Goal: Communication & Community: Answer question/provide support

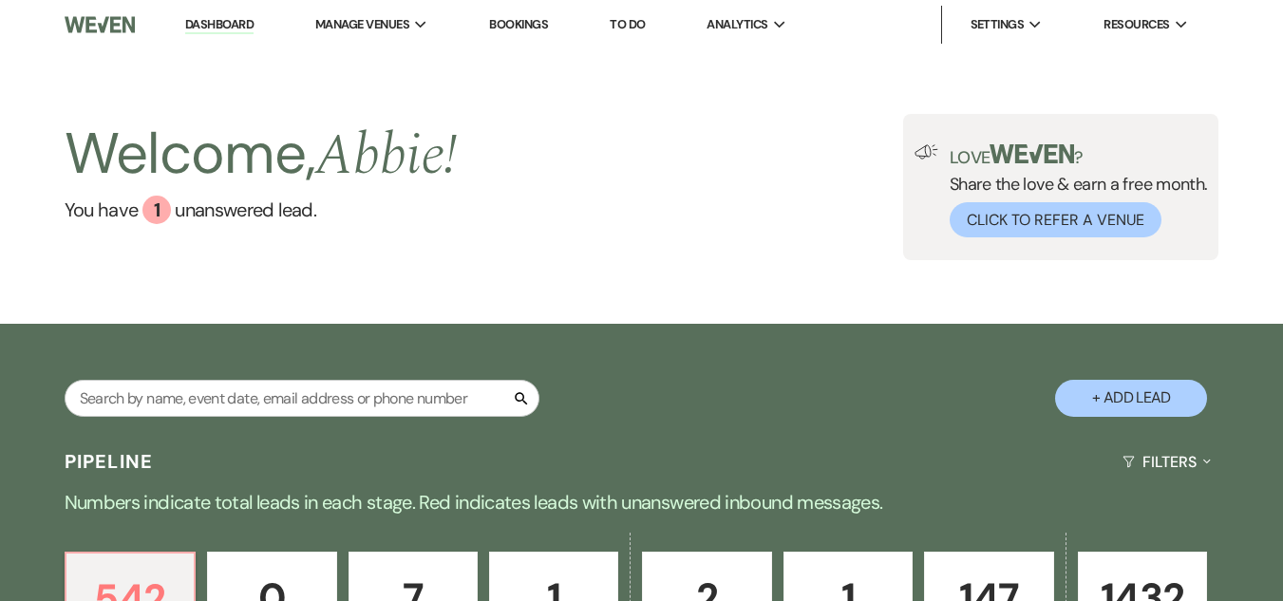
click at [402, 237] on div "Welcome, Abbie ! You have 1 unanswered lead ." at bounding box center [261, 187] width 393 height 146
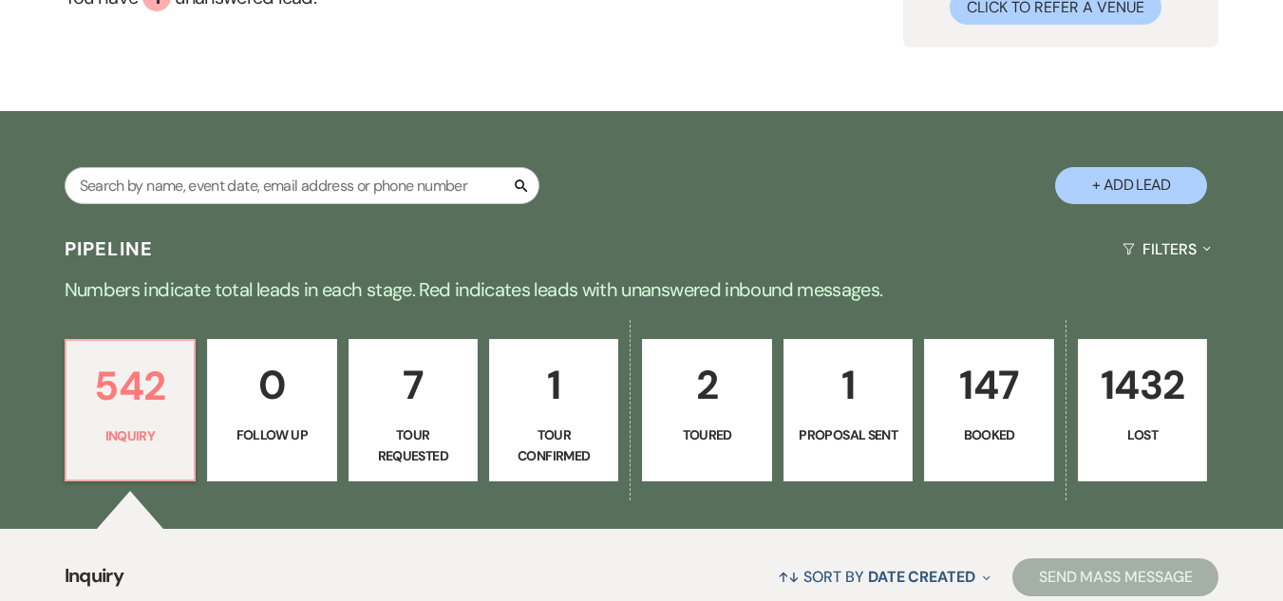
scroll to position [380, 0]
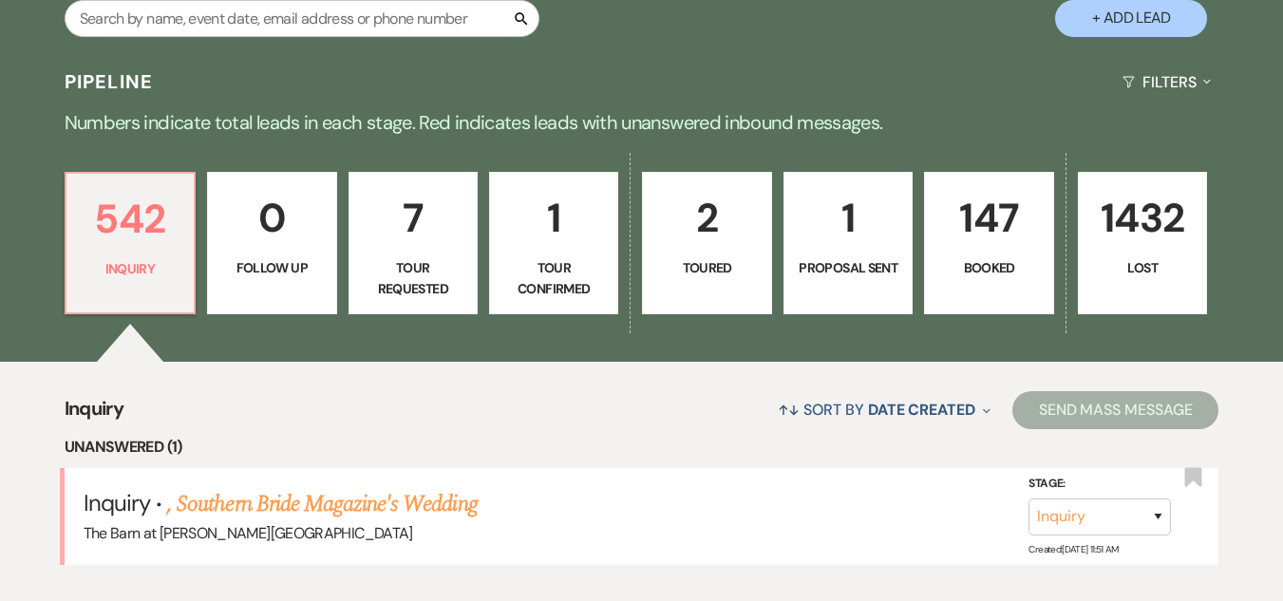
click at [974, 243] on p "147" at bounding box center [988, 218] width 104 height 64
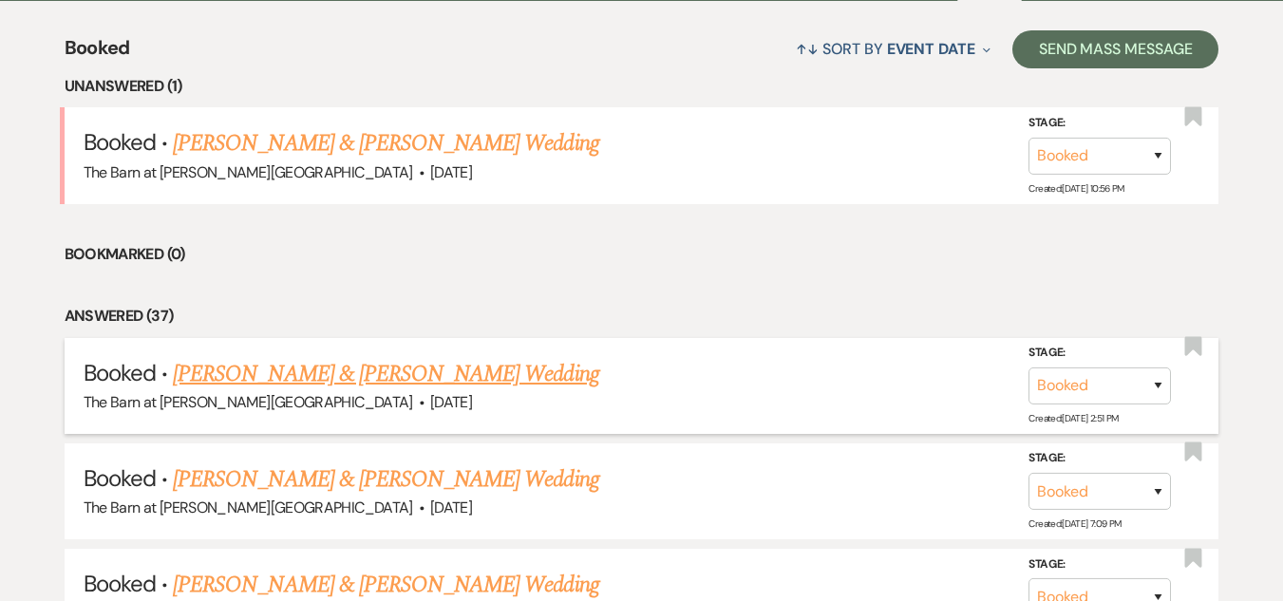
scroll to position [760, 0]
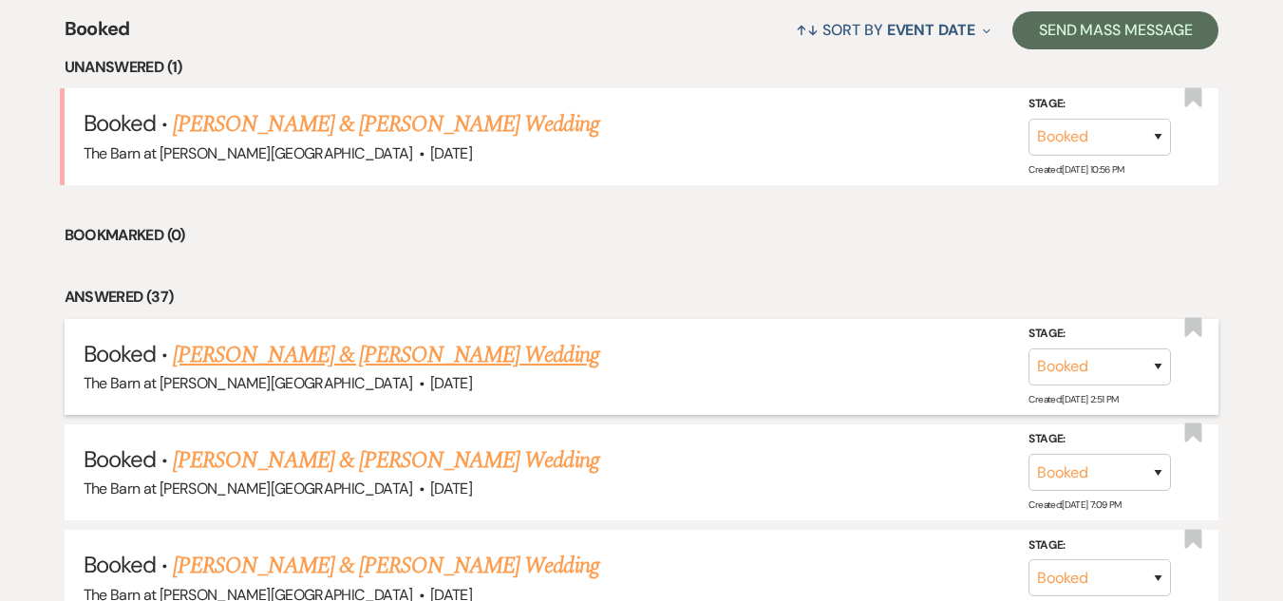
click at [408, 363] on link "[PERSON_NAME] & [PERSON_NAME] Wedding" at bounding box center [385, 355] width 425 height 34
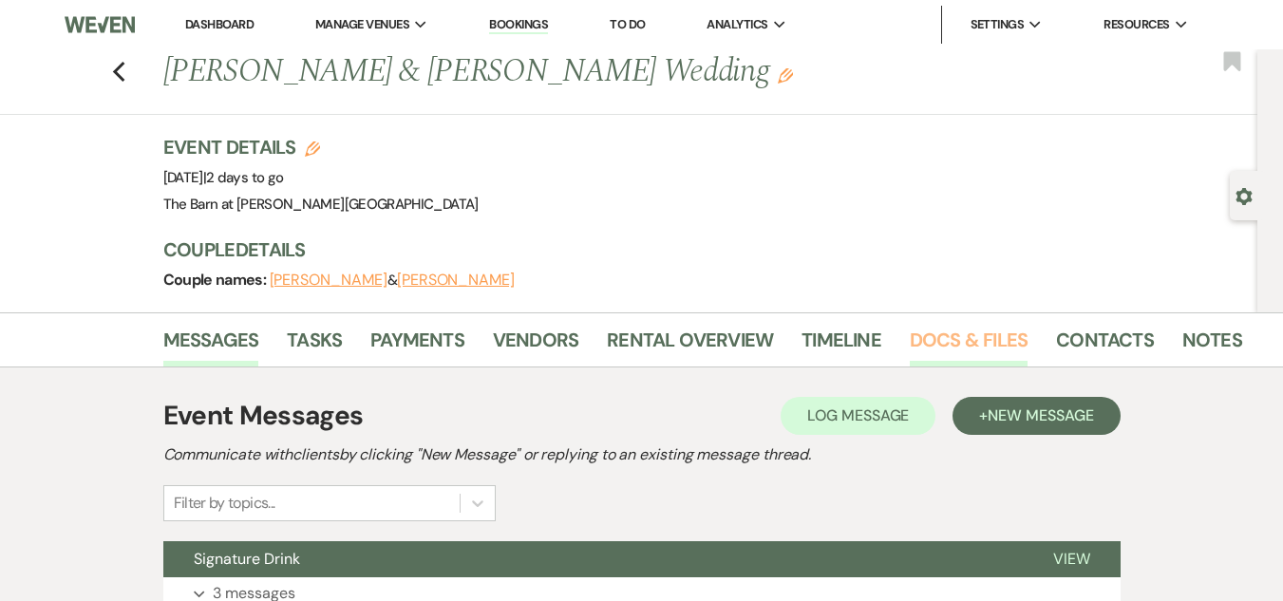
click at [979, 343] on link "Docs & Files" at bounding box center [969, 346] width 118 height 42
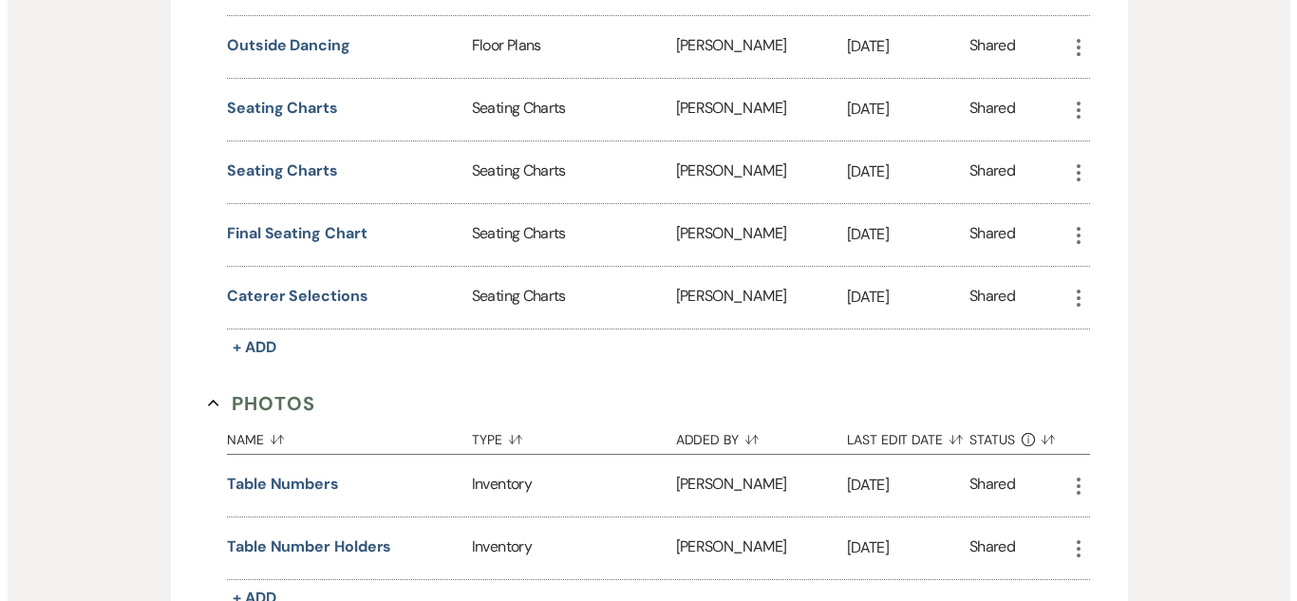
scroll to position [1519, 0]
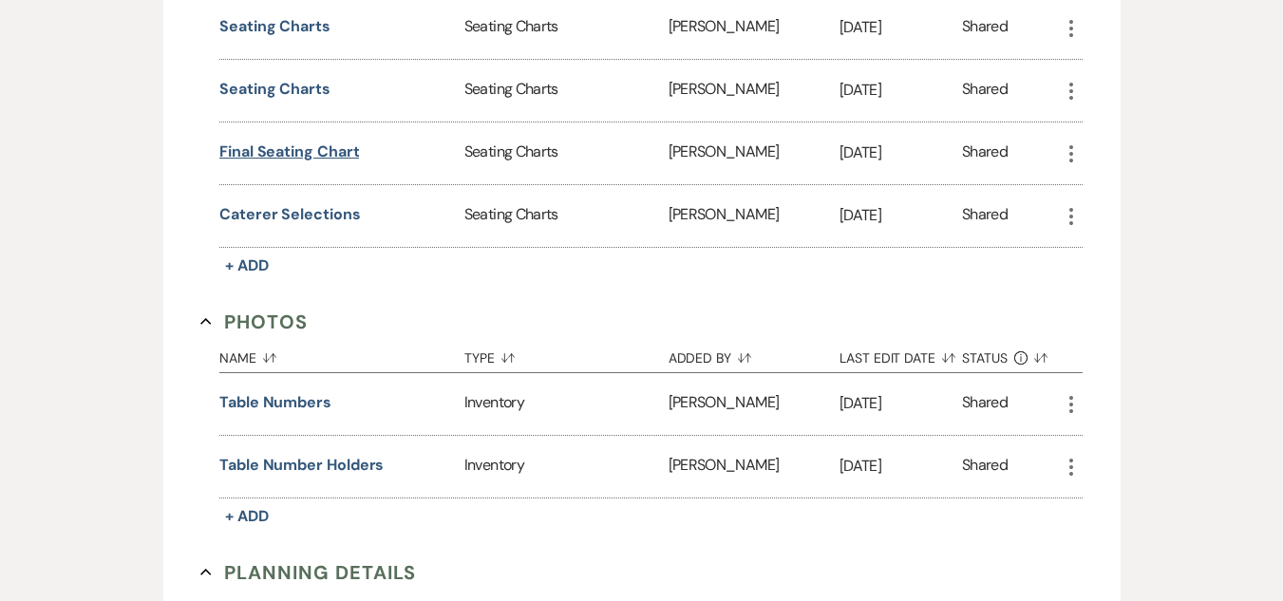
click at [323, 150] on button "Final seating chart" at bounding box center [289, 152] width 140 height 23
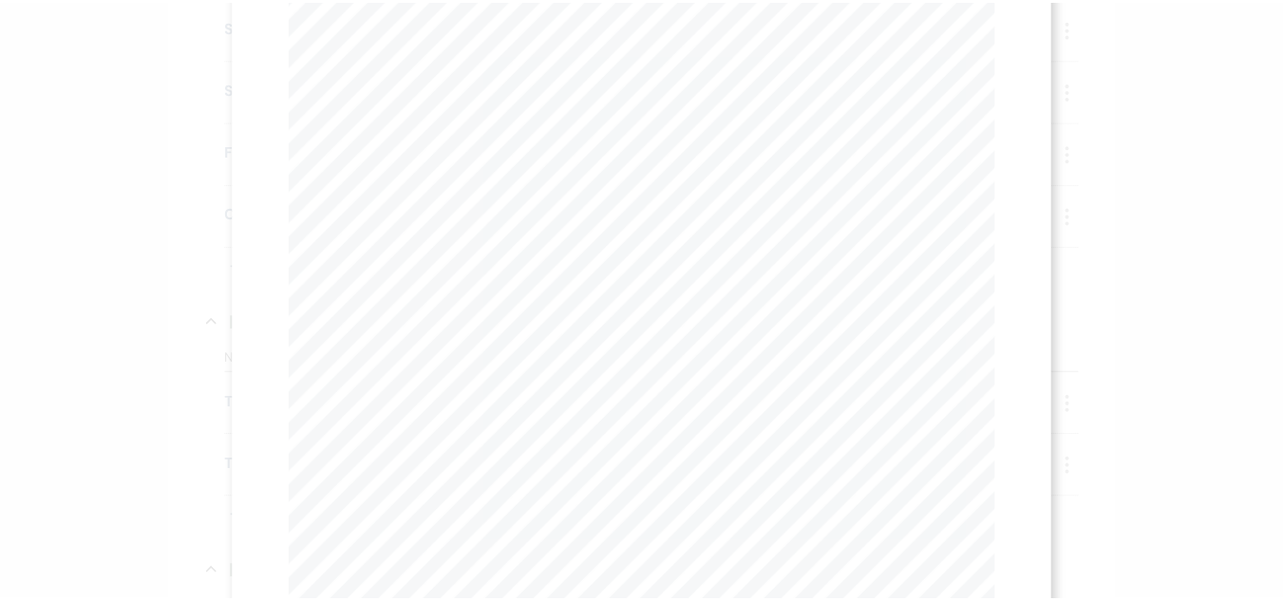
scroll to position [0, 0]
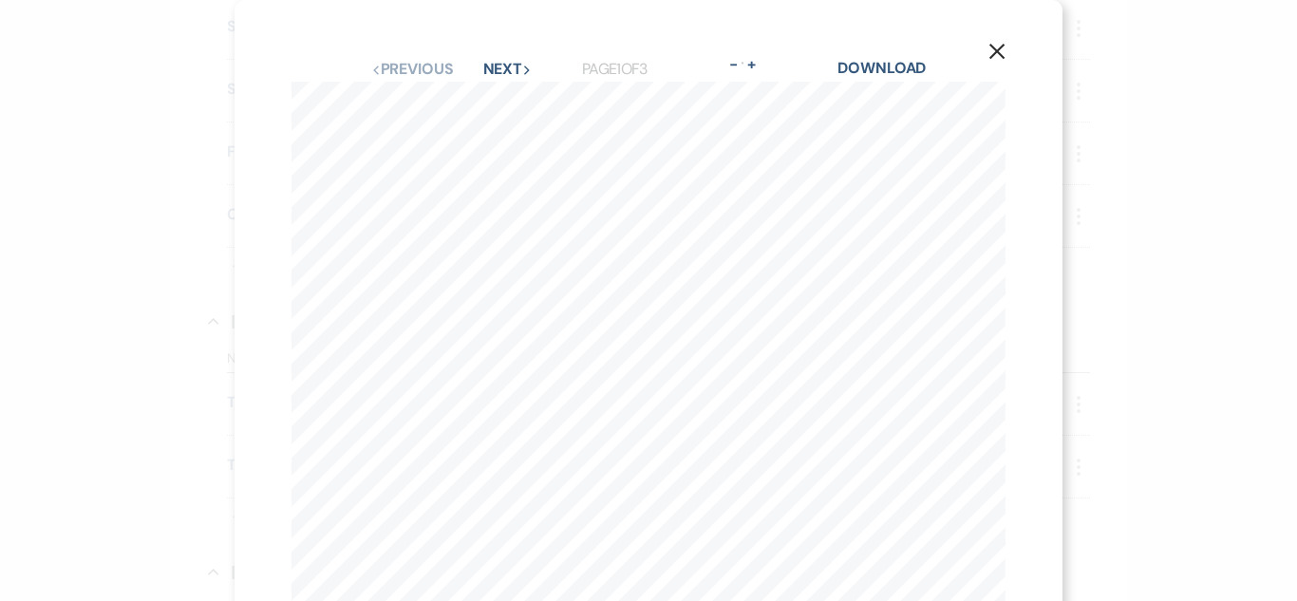
click at [989, 49] on use "button" at bounding box center [996, 51] width 15 height 15
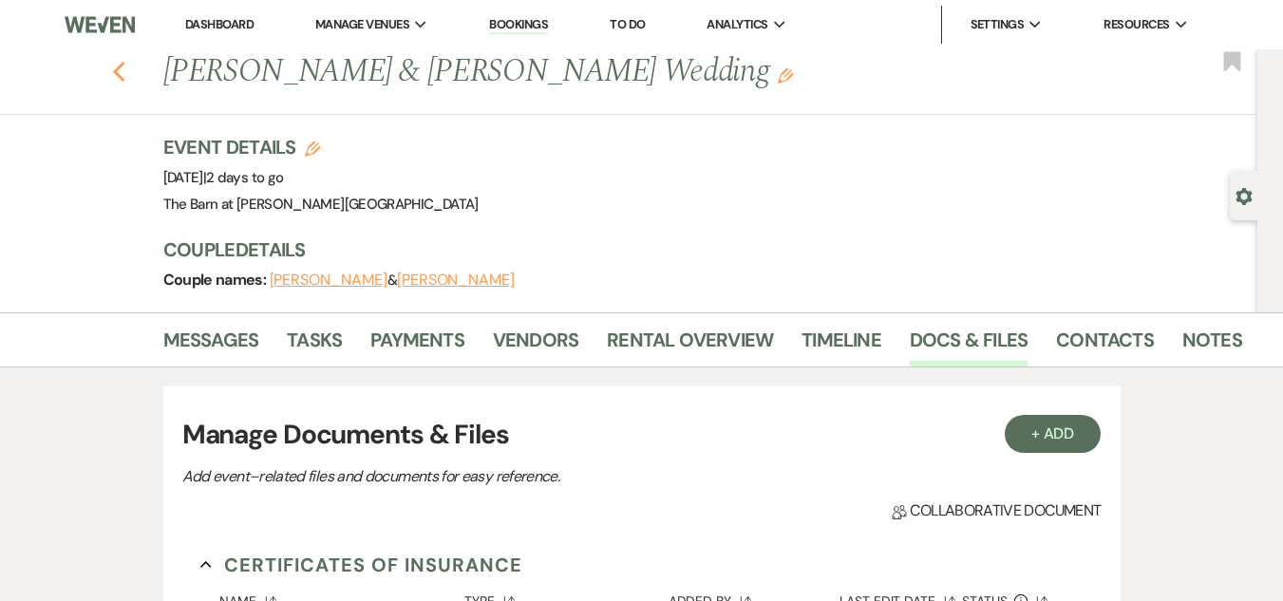
click at [125, 64] on icon "Previous" at bounding box center [119, 72] width 14 height 23
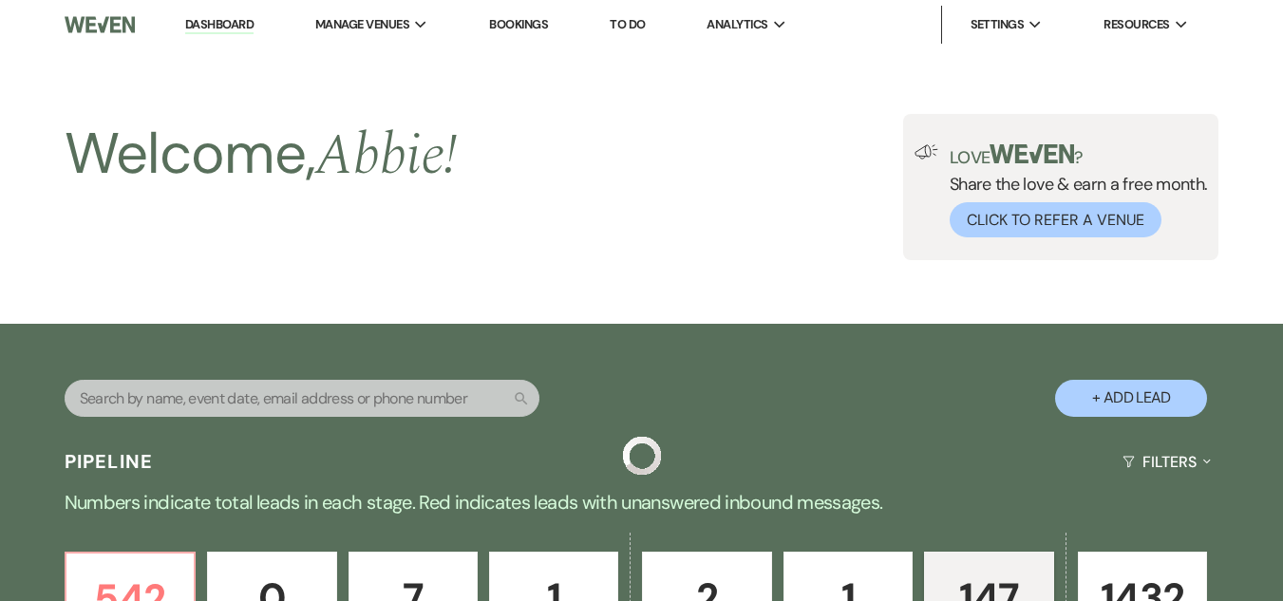
scroll to position [760, 0]
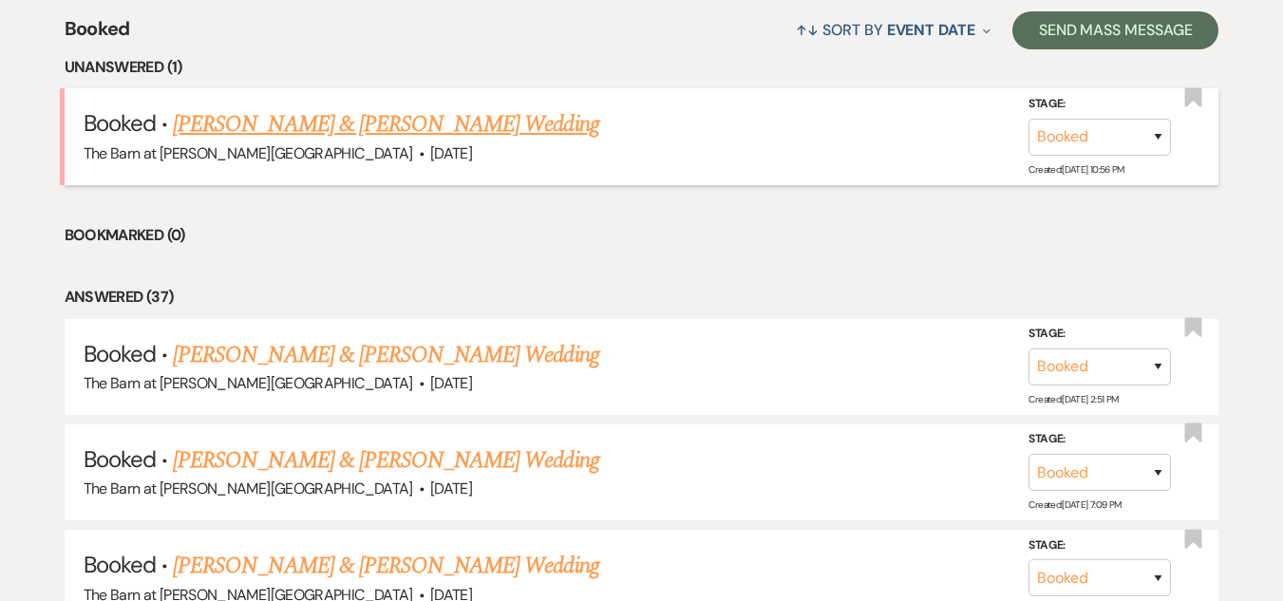
click at [360, 120] on link "[PERSON_NAME] & [PERSON_NAME] Wedding" at bounding box center [385, 124] width 425 height 34
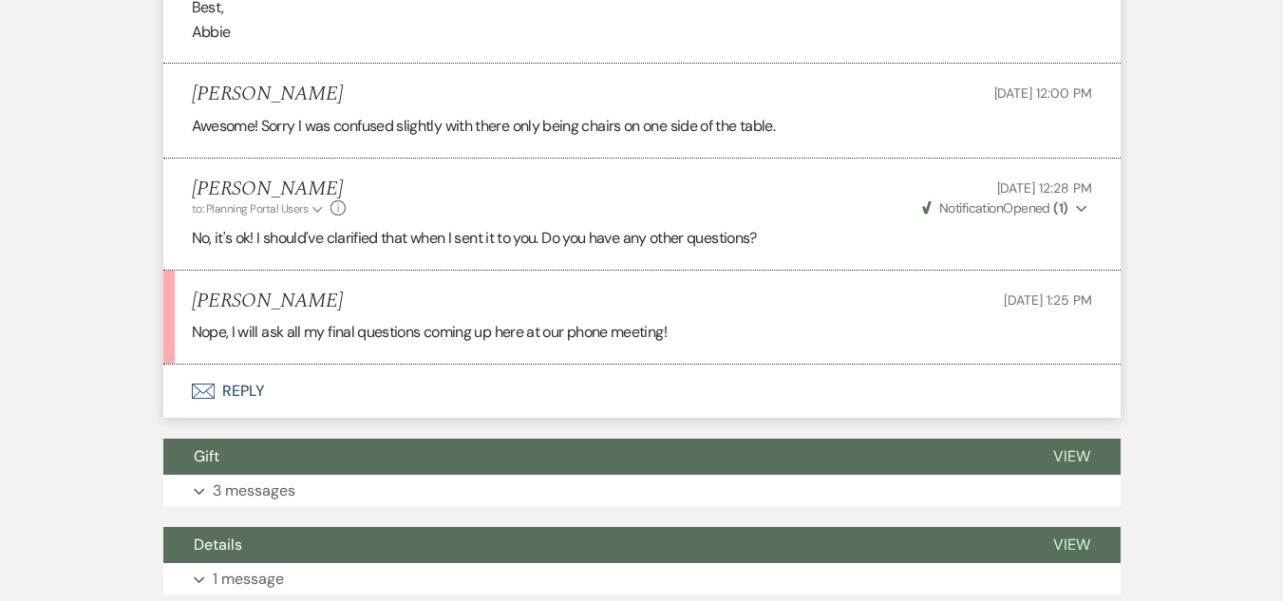
scroll to position [7882, 0]
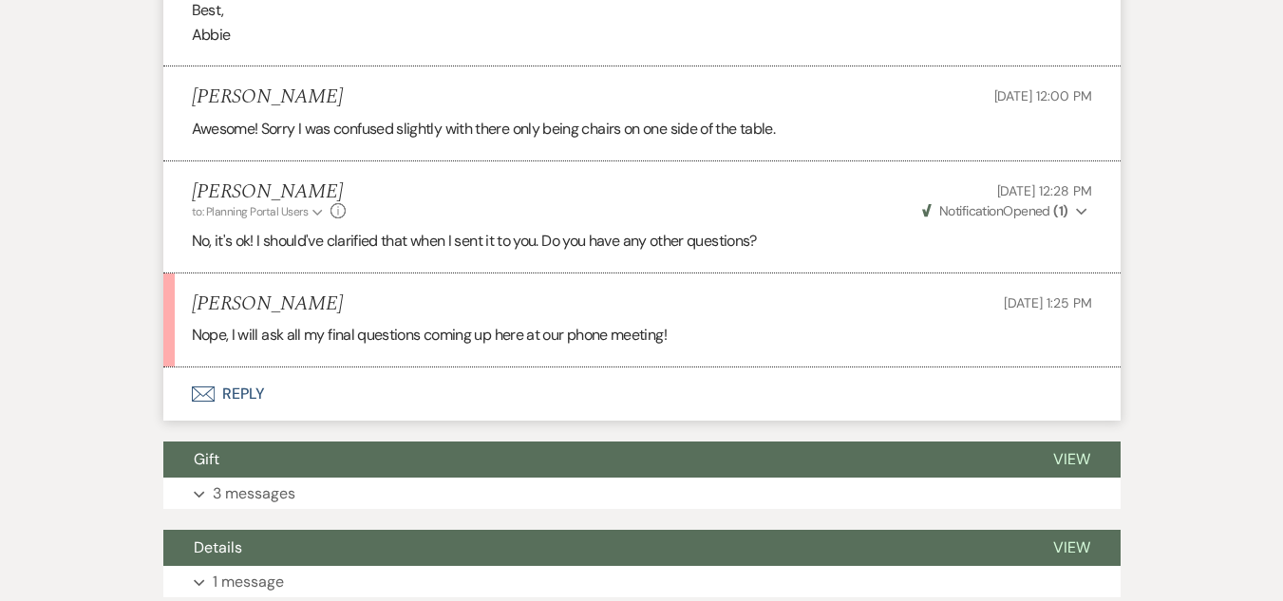
click at [246, 389] on button "Envelope Reply" at bounding box center [641, 393] width 957 height 53
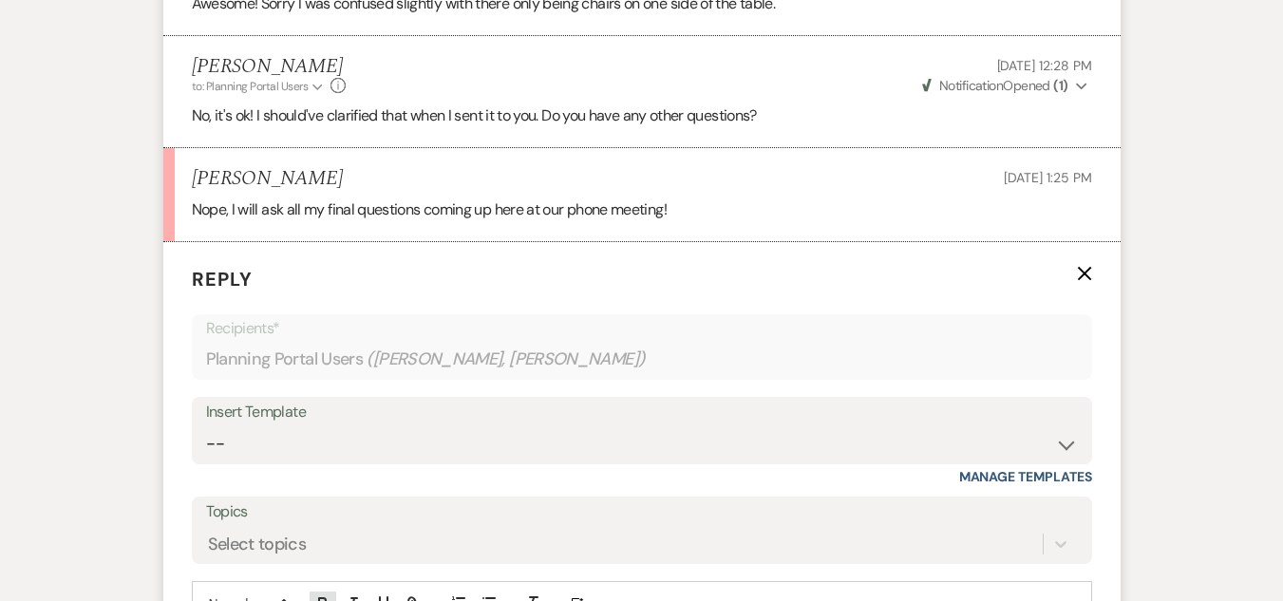
scroll to position [8230, 0]
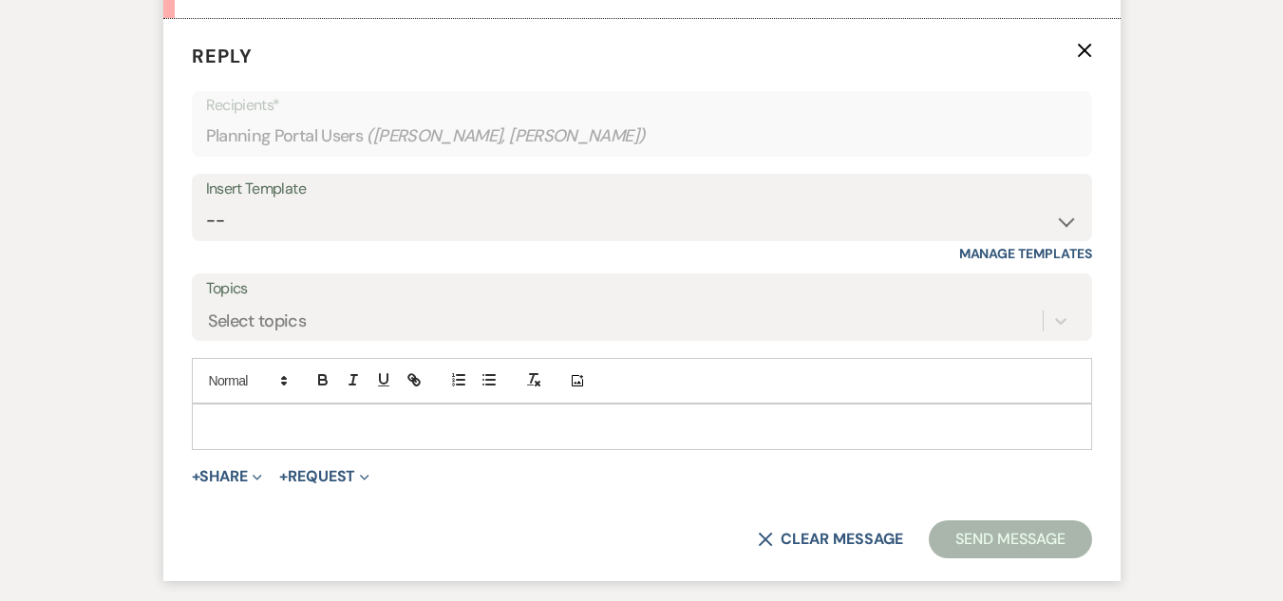
click at [379, 421] on p at bounding box center [642, 426] width 870 height 21
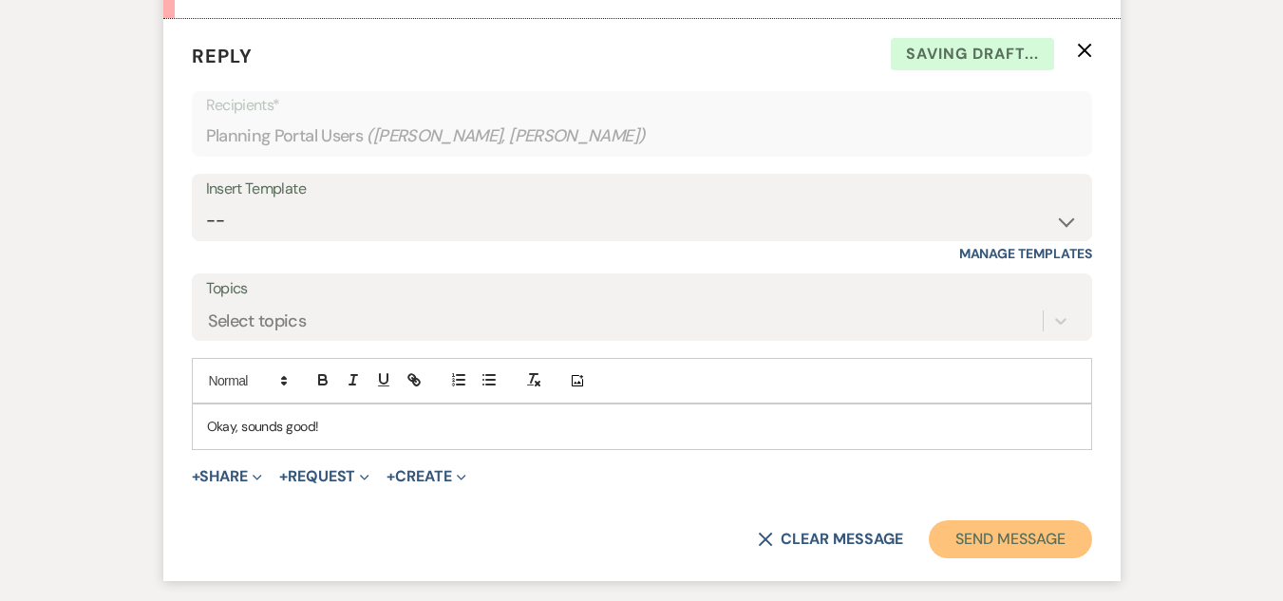
click at [966, 528] on button "Send Message" at bounding box center [1010, 539] width 162 height 38
